Goal: Communication & Community: Ask a question

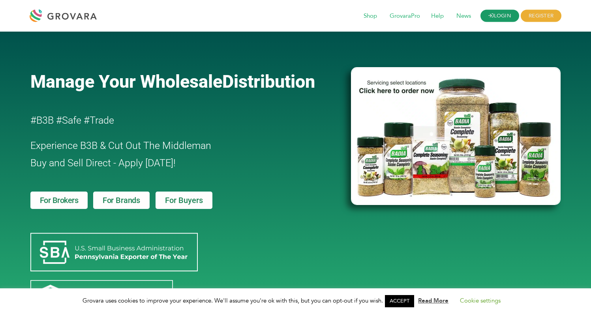
click at [501, 18] on link "LOGIN" at bounding box center [499, 16] width 39 height 12
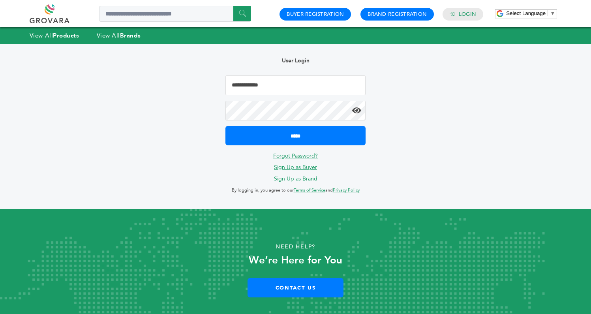
type input "**********"
click at [295, 135] on input "*****" at bounding box center [295, 135] width 140 height 19
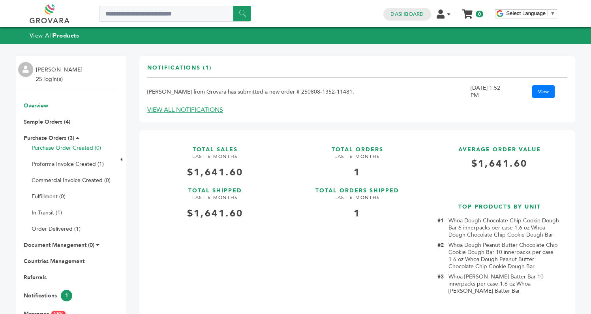
click at [70, 148] on link "Purchase Order Created (0)" at bounding box center [66, 148] width 69 height 8
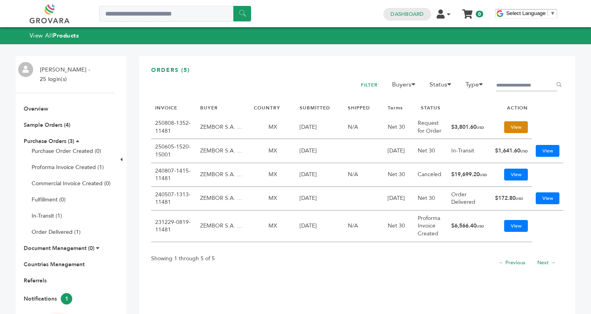
click at [511, 129] on link "View" at bounding box center [516, 127] width 24 height 12
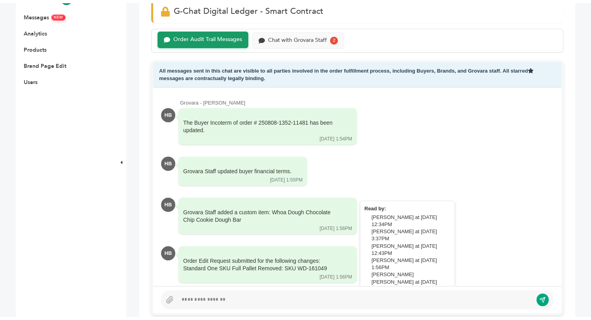
scroll to position [283, 0]
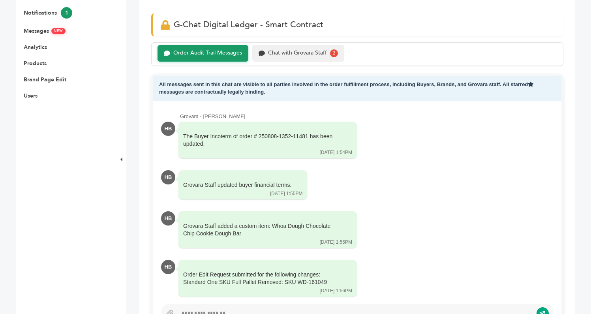
click at [309, 50] on div "Chat with Grovara Staff" at bounding box center [297, 53] width 59 height 7
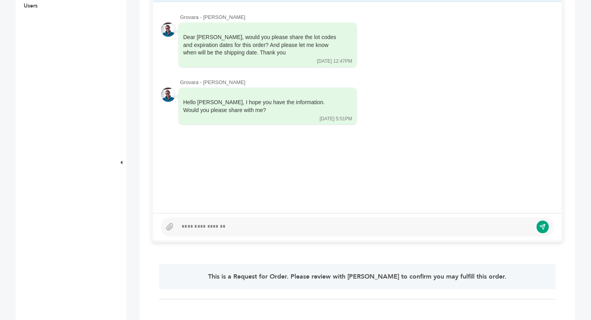
scroll to position [297, 0]
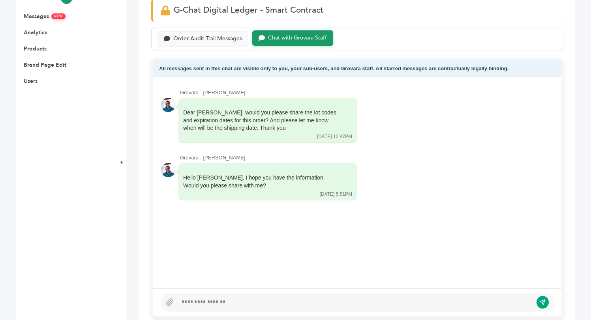
click at [249, 306] on div at bounding box center [357, 302] width 392 height 19
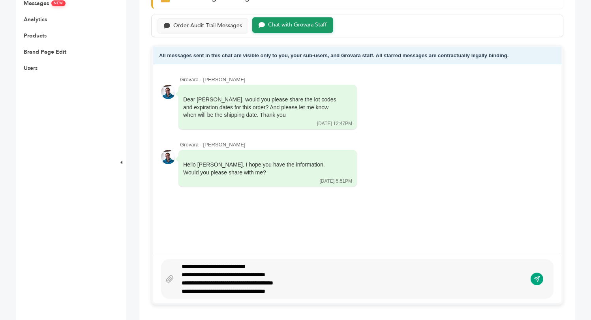
scroll to position [316, 0]
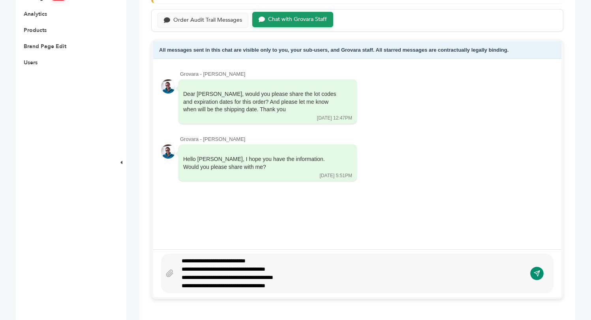
click at [539, 271] on icon "submit" at bounding box center [537, 274] width 6 height 6
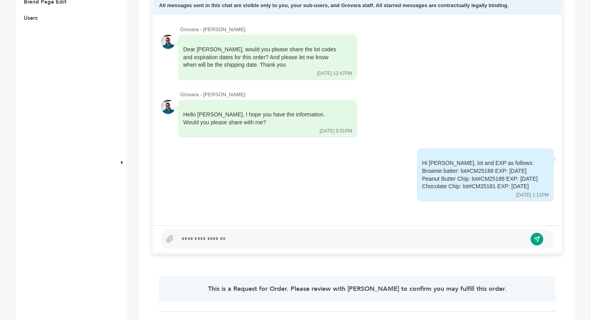
scroll to position [361, 0]
click at [168, 237] on icon at bounding box center [170, 238] width 8 height 8
click at [0, 0] on input "file" at bounding box center [0, 0] width 0 height 0
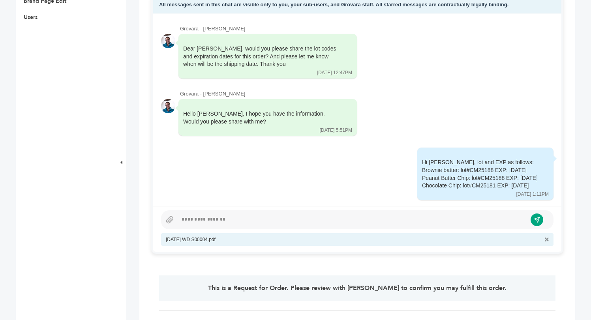
click at [284, 219] on div at bounding box center [352, 219] width 349 height 9
click at [536, 215] on button "submit" at bounding box center [536, 219] width 13 height 13
